Goal: Task Accomplishment & Management: Complete application form

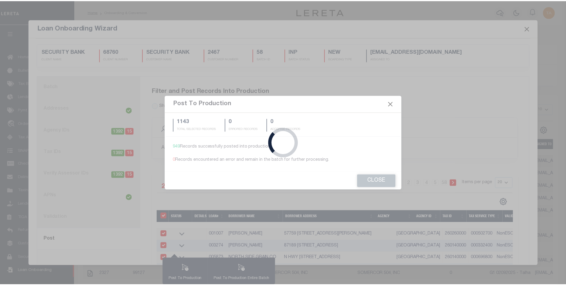
scroll to position [6, 0]
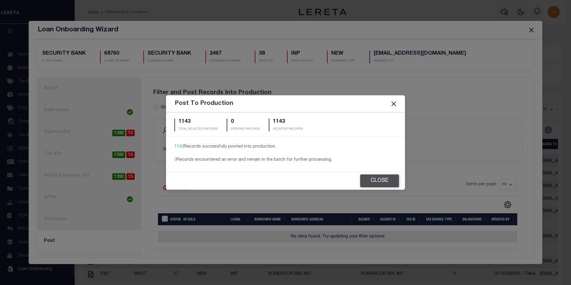
click at [378, 181] on button "Close" at bounding box center [379, 180] width 39 height 13
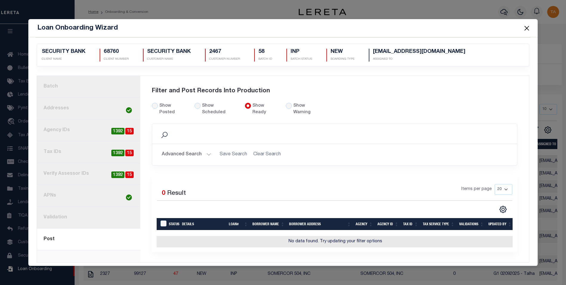
click at [59, 88] on link "1. Batch" at bounding box center [88, 87] width 103 height 22
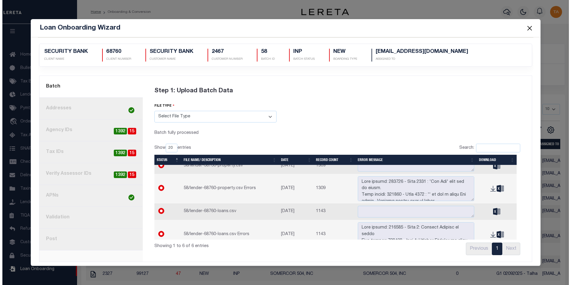
scroll to position [0, 0]
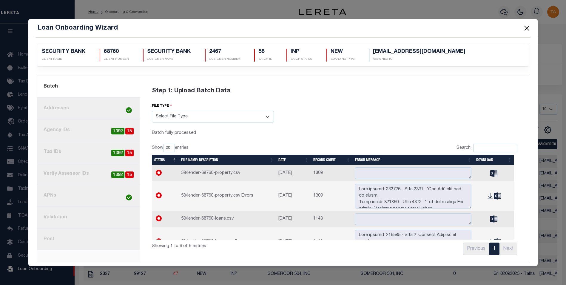
click at [527, 29] on button "Close" at bounding box center [527, 28] width 8 height 8
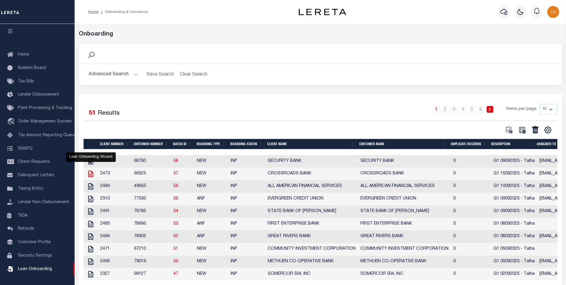
click at [88, 176] on icon "" at bounding box center [90, 173] width 5 height 7
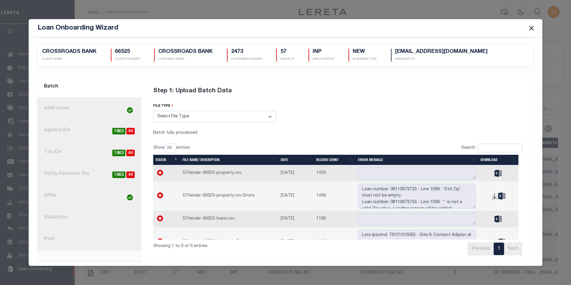
click at [51, 237] on link "8. Post" at bounding box center [89, 239] width 104 height 22
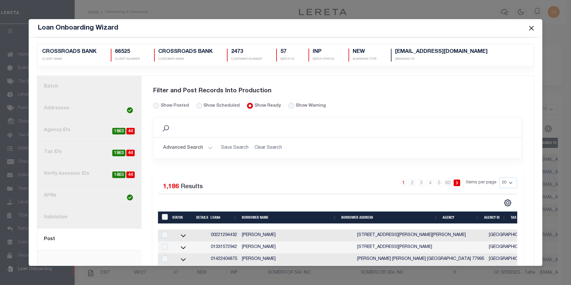
click at [164, 217] on input "LoanPrepID" at bounding box center [165, 217] width 6 height 6
checkbox input "true"
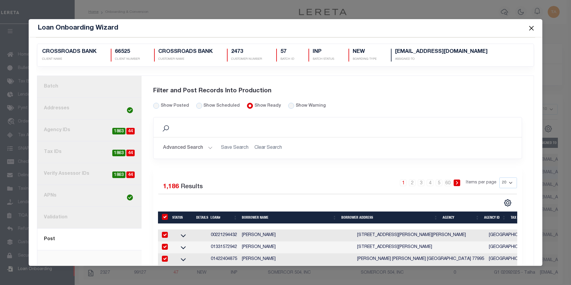
checkbox input "true"
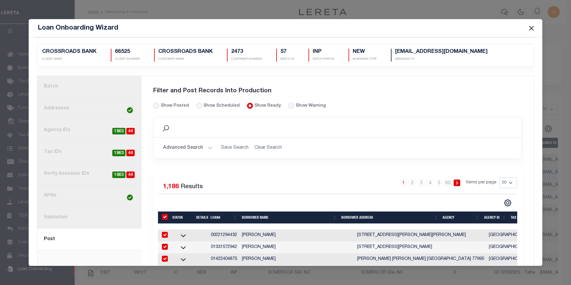
checkbox input "true"
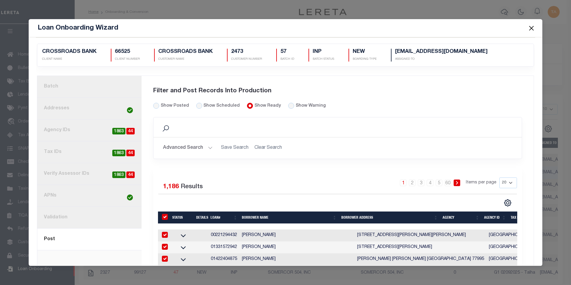
checkbox input "true"
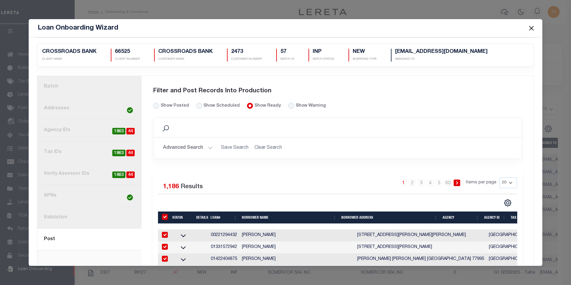
checkbox input "true"
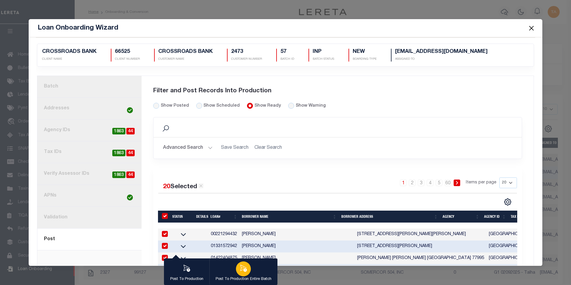
click at [243, 269] on icon "button" at bounding box center [243, 268] width 8 height 8
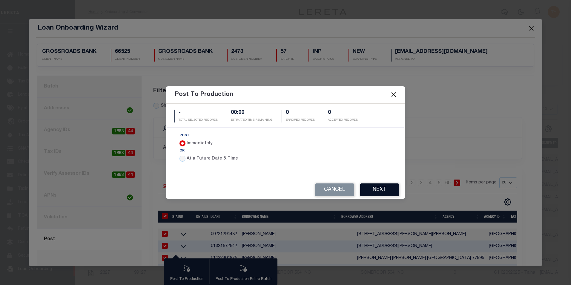
click at [382, 194] on button "Next" at bounding box center [379, 189] width 39 height 13
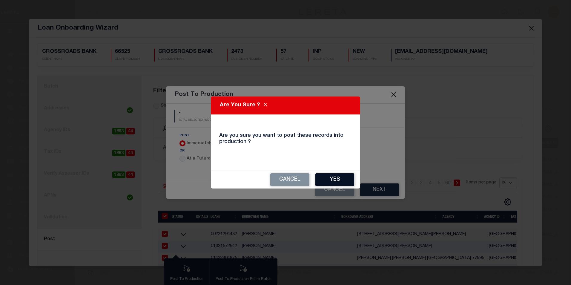
click at [338, 181] on button "Yes" at bounding box center [334, 179] width 39 height 13
